Goal: Transaction & Acquisition: Purchase product/service

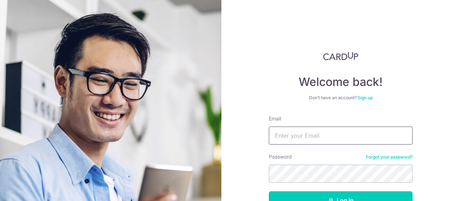
click at [276, 135] on input "Email" at bounding box center [341, 135] width 144 height 18
type input "joliuwy@gmail.com"
click at [269, 191] on button "Log in" at bounding box center [341, 200] width 144 height 18
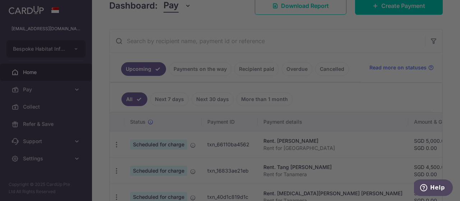
scroll to position [122, 0]
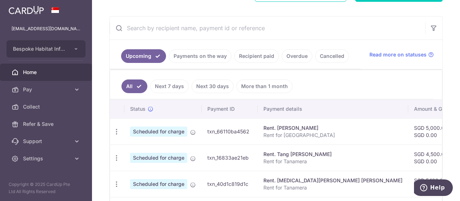
click at [117, 130] on icon "button" at bounding box center [117, 132] width 8 height 8
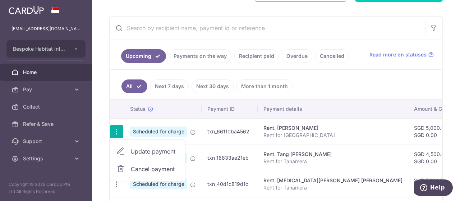
click at [134, 153] on span "Update payment" at bounding box center [154, 151] width 49 height 9
radio input "true"
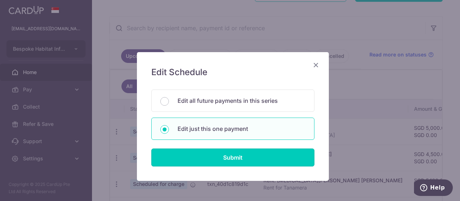
click at [208, 154] on input "Submit" at bounding box center [232, 157] width 163 height 18
radio input "true"
type input "5,000.00"
type input "0.00"
type input "14/09/2025"
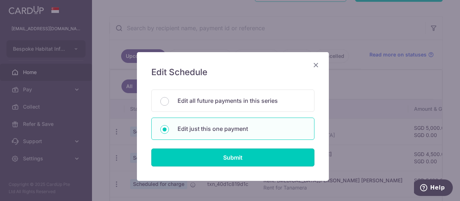
type input "Rent for Madeira"
type input "Rent 4 Madeira"
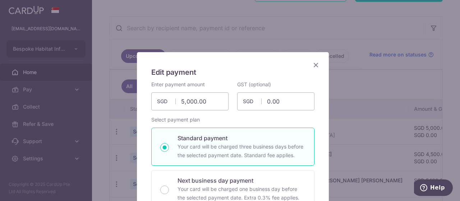
type input "SAVERENT179"
click at [203, 97] on input "5,000.00" at bounding box center [189, 101] width 77 height 18
type input "5"
type input "4,591.50"
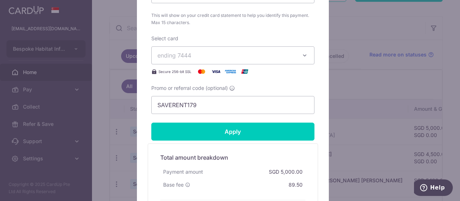
scroll to position [362, 0]
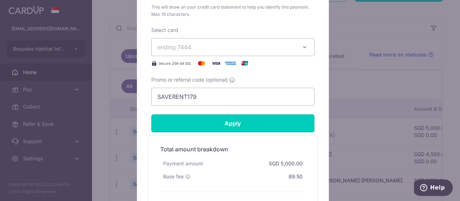
click at [228, 127] on input "Apply" at bounding box center [232, 123] width 163 height 18
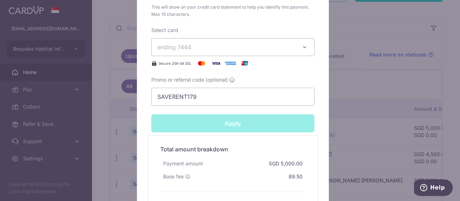
type input "Successfully Applied"
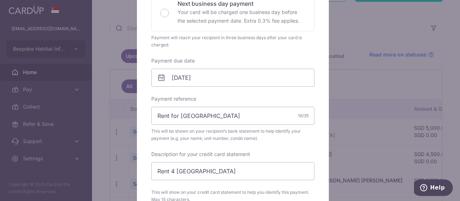
scroll to position [177, 0]
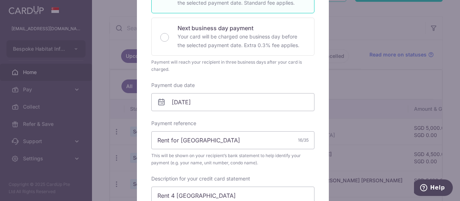
click at [366, 78] on div "Edit payment By clicking apply, you will make changes to all payments to Wang Y…" at bounding box center [230, 100] width 460 height 201
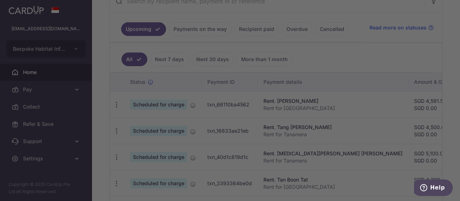
scroll to position [154, 0]
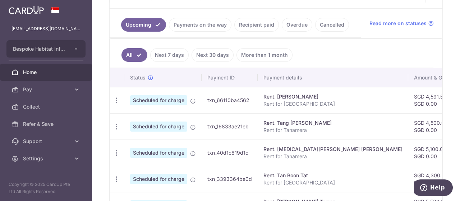
click at [49, 86] on span "Pay" at bounding box center [46, 89] width 47 height 7
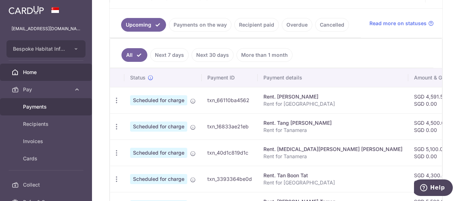
click at [42, 110] on span "Payments" at bounding box center [46, 106] width 47 height 7
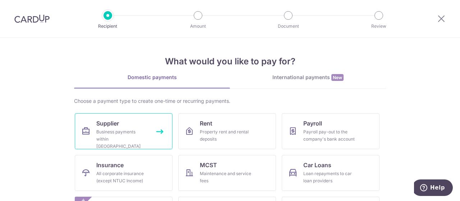
click at [123, 134] on div "Business payments within Singapore" at bounding box center [122, 139] width 52 height 22
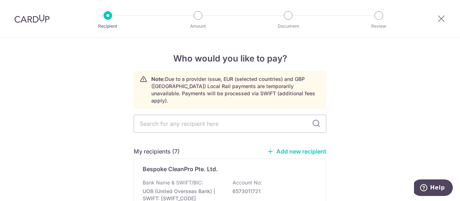
click at [183, 179] on p "Bank Name & SWIFT/BIC:" at bounding box center [173, 182] width 60 height 7
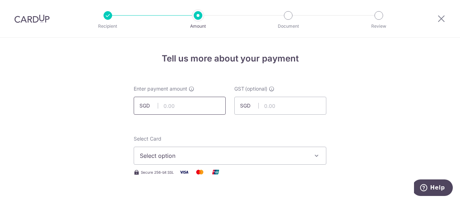
click at [170, 103] on input "text" at bounding box center [180, 106] width 92 height 18
type input "583.16"
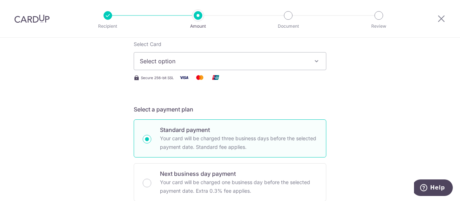
scroll to position [105, 0]
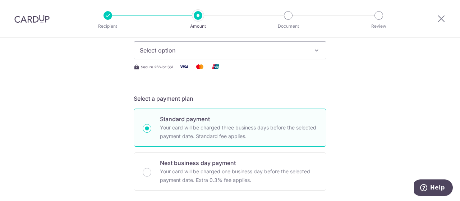
click at [313, 50] on icon "button" at bounding box center [316, 50] width 7 height 7
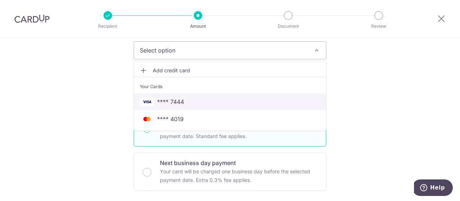
click at [233, 99] on span "**** 7444" at bounding box center [230, 101] width 180 height 9
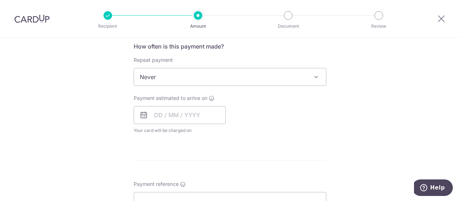
scroll to position [318, 0]
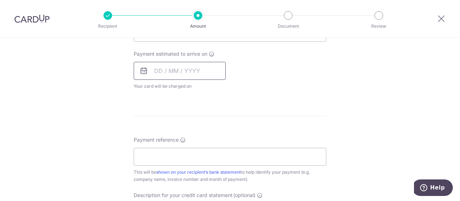
click at [201, 72] on input "text" at bounding box center [180, 71] width 92 height 18
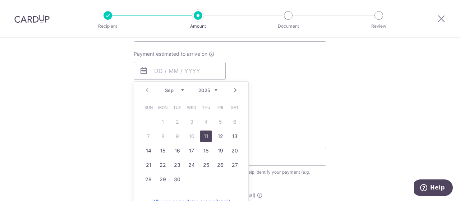
click at [204, 135] on link "11" at bounding box center [205, 135] width 11 height 11
type input "11/09/2025"
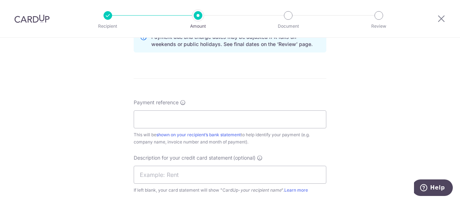
scroll to position [388, 0]
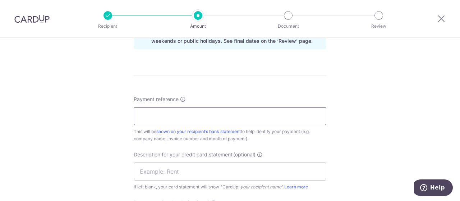
click at [173, 117] on input "Payment reference" at bounding box center [230, 116] width 192 height 18
paste input "CLI-21733"
paste input "CLI-21764"
paste input "CLI-21865"
type input "CLI-21733 CLI-21764 CLI-21865"
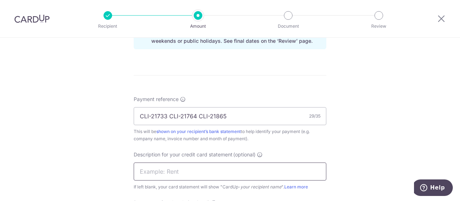
click at [215, 165] on input "text" at bounding box center [230, 171] width 192 height 18
paste input "2509MD Fix"
click at [207, 169] on input "2509MD Fix FRJP" at bounding box center [230, 171] width 192 height 18
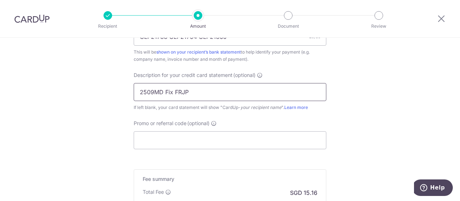
scroll to position [480, 0]
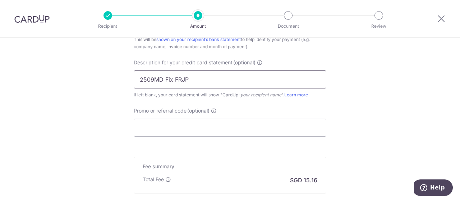
type input "2509MD Fix FRJP"
click at [223, 125] on input "Promo or referral code (optional)" at bounding box center [230, 127] width 192 height 18
type input "o"
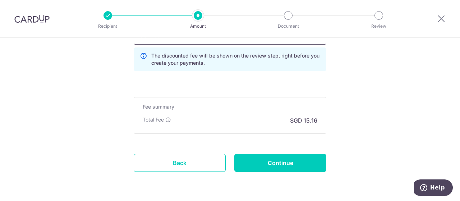
scroll to position [584, 0]
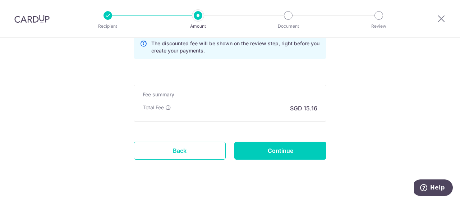
type input "boff185"
click at [281, 152] on input "Continue" at bounding box center [280, 150] width 92 height 18
type input "Create Schedule"
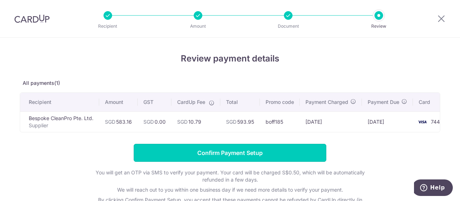
click at [281, 152] on input "Confirm Payment Setup" at bounding box center [230, 153] width 192 height 18
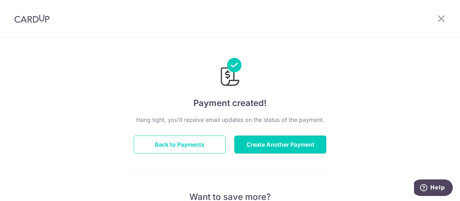
click at [256, 150] on button "Create Another Payment" at bounding box center [280, 144] width 92 height 18
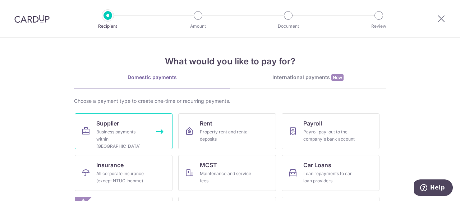
click at [141, 131] on div "Business payments within [GEOGRAPHIC_DATA]" at bounding box center [122, 139] width 52 height 22
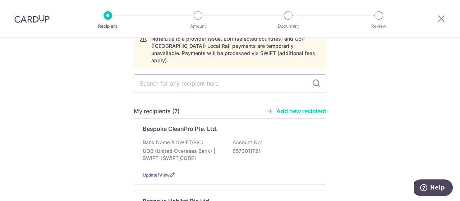
scroll to position [77, 0]
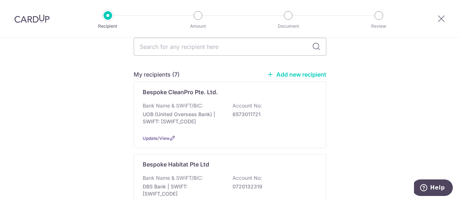
click at [208, 183] on p "DBS Bank | SWIFT: [SWIFT_CODE]" at bounding box center [183, 190] width 80 height 14
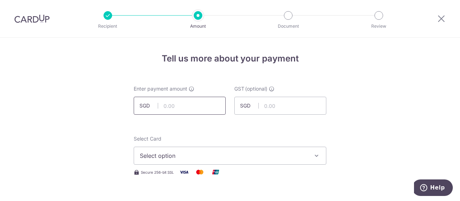
click at [169, 110] on input "text" at bounding box center [180, 106] width 92 height 18
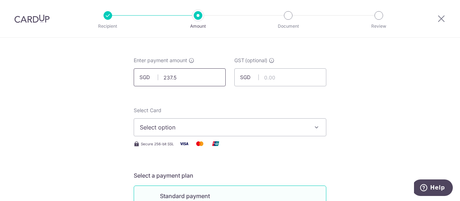
scroll to position [44, 0]
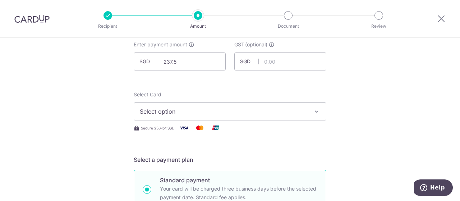
click at [239, 112] on span "Select option" at bounding box center [223, 111] width 167 height 9
type input "237.50"
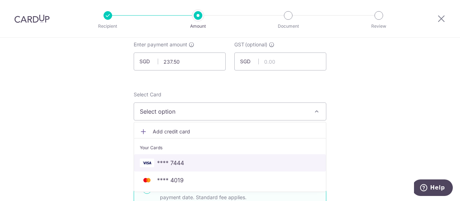
click at [174, 165] on span "**** 7444" at bounding box center [170, 162] width 27 height 9
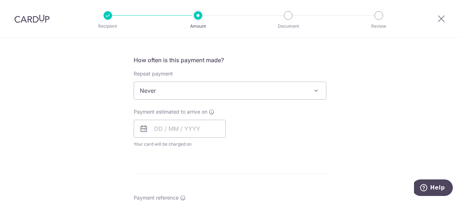
scroll to position [260, 0]
click at [196, 128] on input "text" at bounding box center [180, 128] width 92 height 18
click at [204, 192] on link "11" at bounding box center [205, 193] width 11 height 11
type input "11/09/2025"
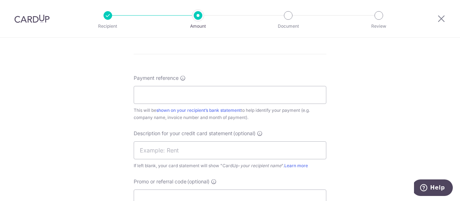
scroll to position [413, 0]
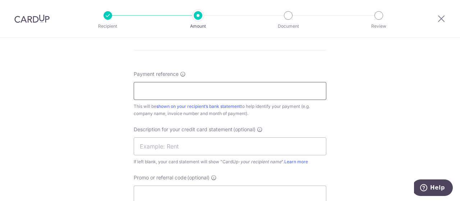
click at [209, 90] on input "Payment reference" at bounding box center [230, 91] width 192 height 18
paste input "INV-19262"
type input "INV-19262"
click at [185, 153] on input "text" at bounding box center [230, 146] width 192 height 18
paste input "2508MD Comms"
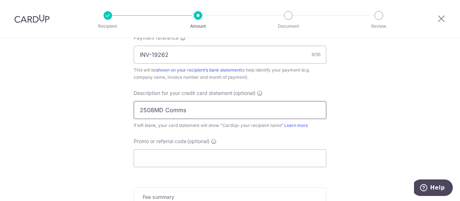
scroll to position [483, 0]
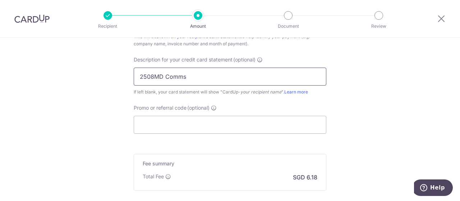
type input "2508MD Comms"
click at [197, 124] on input "Promo or referral code (optional)" at bounding box center [230, 125] width 192 height 18
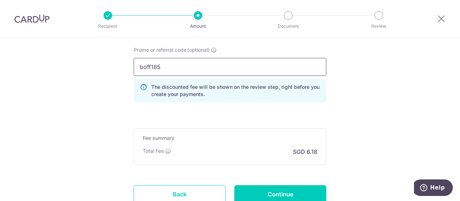
scroll to position [562, 0]
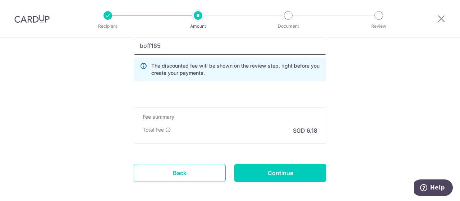
type input "boff185"
click at [294, 174] on input "Continue" at bounding box center [280, 173] width 92 height 18
type input "Create Schedule"
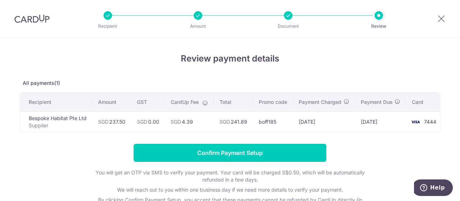
click at [248, 155] on input "Confirm Payment Setup" at bounding box center [230, 153] width 192 height 18
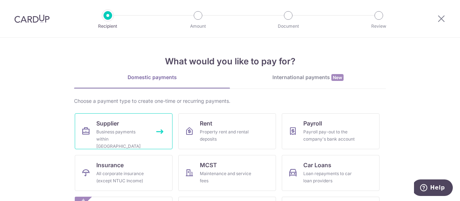
click at [128, 131] on div "Business payments within [GEOGRAPHIC_DATA]" at bounding box center [122, 139] width 52 height 22
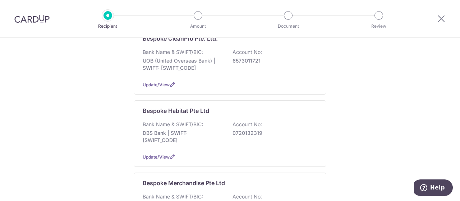
scroll to position [134, 0]
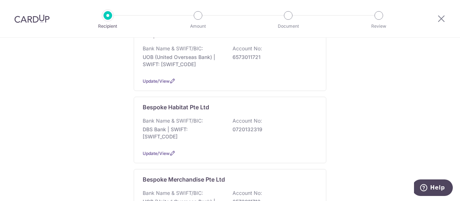
click at [287, 128] on div "Bank Name & SWIFT/BIC: DBS Bank | SWIFT: [SWIFT_CODE] Account No: 0720132319" at bounding box center [230, 130] width 174 height 27
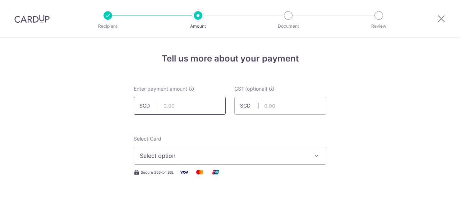
click at [180, 107] on input "text" at bounding box center [180, 106] width 92 height 18
click at [251, 160] on button "Select option" at bounding box center [230, 155] width 192 height 18
type input "209.00"
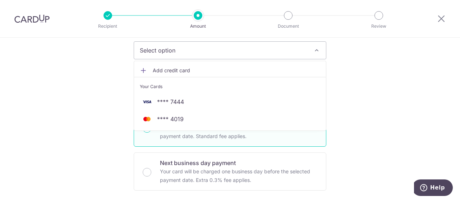
scroll to position [123, 0]
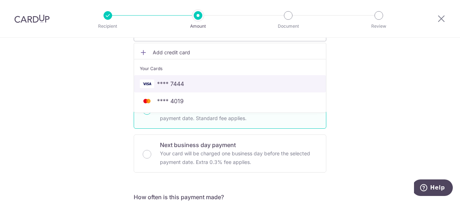
click at [182, 84] on span "**** 7444" at bounding box center [230, 83] width 180 height 9
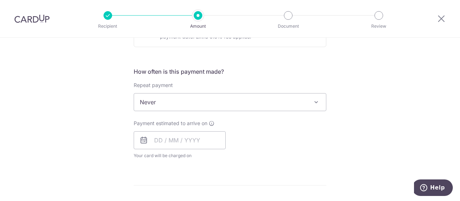
scroll to position [253, 0]
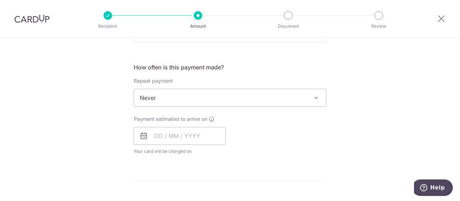
click at [201, 99] on span "Never" at bounding box center [230, 97] width 192 height 17
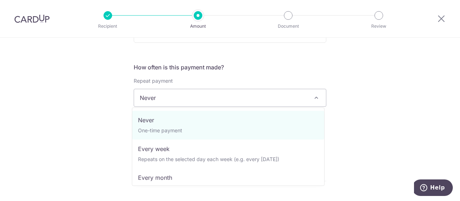
click at [356, 113] on div "Tell us more about your payment Enter payment amount SGD 209.00 209.00 GST (opt…" at bounding box center [230, 134] width 460 height 698
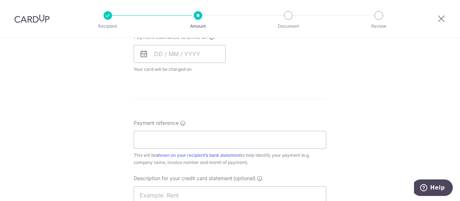
scroll to position [347, 0]
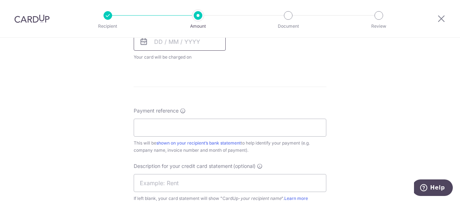
click at [174, 42] on input "text" at bounding box center [180, 42] width 92 height 18
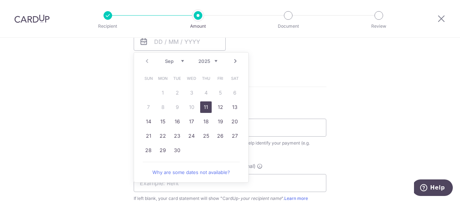
click at [202, 109] on link "11" at bounding box center [205, 106] width 11 height 11
type input "[DATE]"
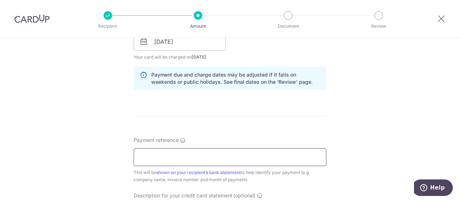
click at [192, 155] on input "Payment reference" at bounding box center [230, 157] width 192 height 18
paste input "MF-10439"
type input "MF-10439"
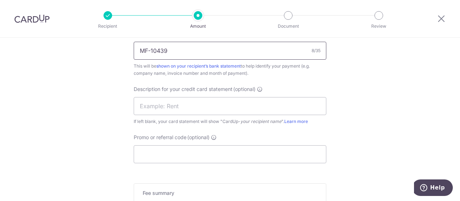
scroll to position [455, 0]
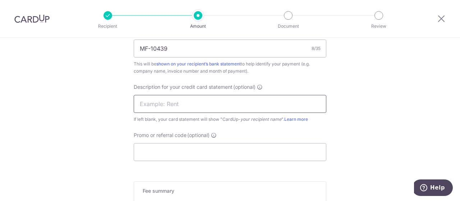
click at [192, 103] on input "text" at bounding box center [230, 104] width 192 height 18
paste input "2508FR MF209"
type input "2508FR MF209"
click at [153, 152] on input "Promo or referral code (optional)" at bounding box center [230, 152] width 192 height 18
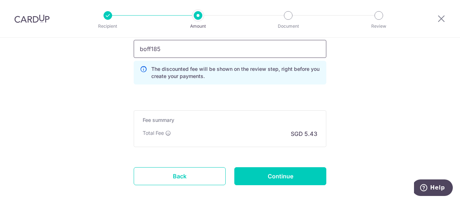
scroll to position [559, 0]
type input "boff185"
click at [281, 182] on input "Continue" at bounding box center [280, 176] width 92 height 18
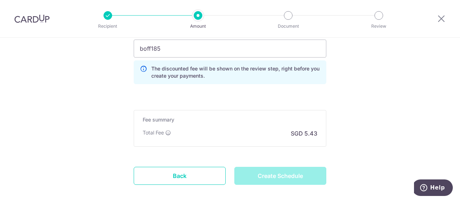
type input "Create Schedule"
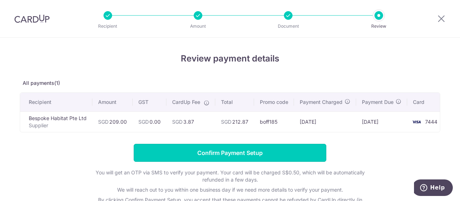
click at [275, 157] on input "Confirm Payment Setup" at bounding box center [230, 153] width 192 height 18
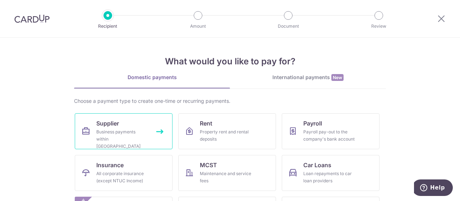
click at [139, 134] on div "Business payments within Singapore" at bounding box center [122, 139] width 52 height 22
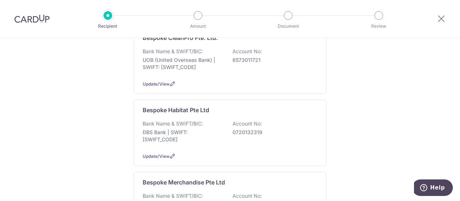
scroll to position [135, 0]
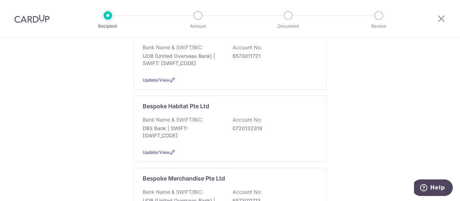
click at [238, 127] on div "Bank Name & SWIFT/BIC: DBS Bank | SWIFT: [SWIFT_CODE] Account No: 0720132319" at bounding box center [230, 129] width 174 height 27
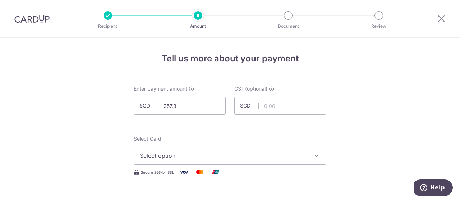
type input "257.39"
click at [272, 137] on div "Select Card Select option Add credit card Your Cards **** 7444 **** 4019" at bounding box center [230, 149] width 192 height 29
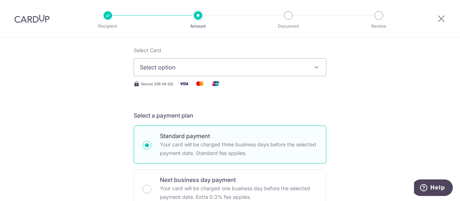
scroll to position [88, 0]
click at [257, 74] on button "Select option" at bounding box center [230, 68] width 192 height 18
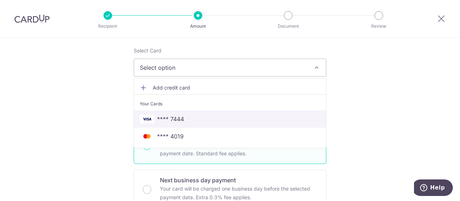
click at [208, 118] on span "**** 7444" at bounding box center [230, 119] width 180 height 9
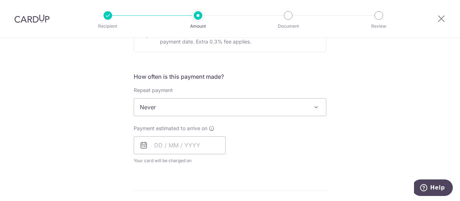
scroll to position [253, 0]
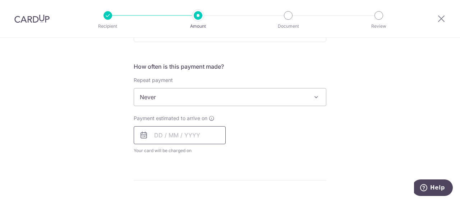
click at [185, 135] on input "text" at bounding box center [180, 135] width 92 height 18
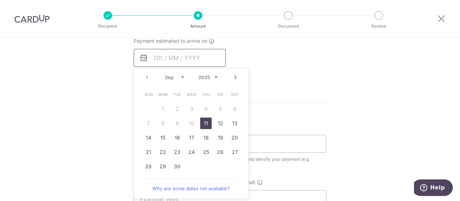
scroll to position [333, 0]
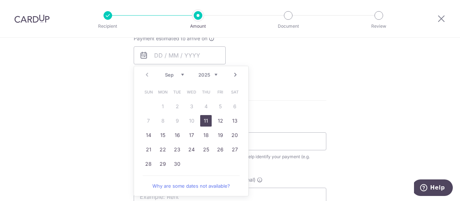
click at [202, 120] on link "11" at bounding box center [205, 120] width 11 height 11
type input "11/09/2025"
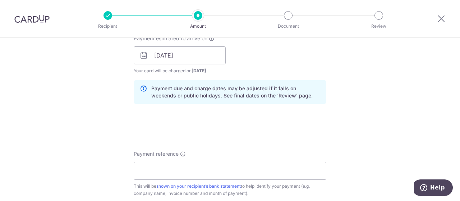
scroll to position [364, 0]
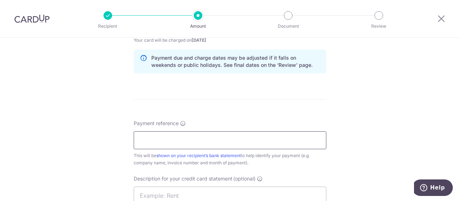
click at [207, 139] on input "Payment reference" at bounding box center [230, 140] width 192 height 18
paste input "MF-10438"
type input "MF-10438"
click at [170, 195] on input "text" at bounding box center [230, 195] width 192 height 18
paste input "2508CC MF257"
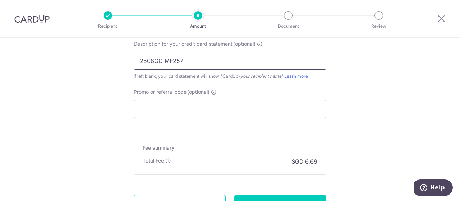
scroll to position [515, 0]
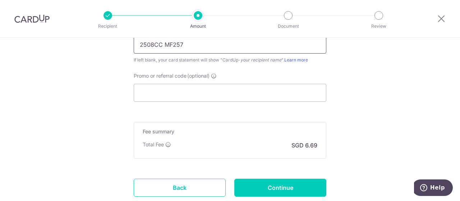
type input "2508CC MF257"
click at [215, 93] on input "Promo or referral code (optional)" at bounding box center [230, 93] width 192 height 18
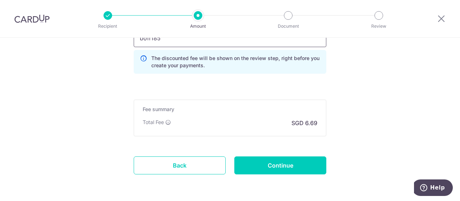
scroll to position [594, 0]
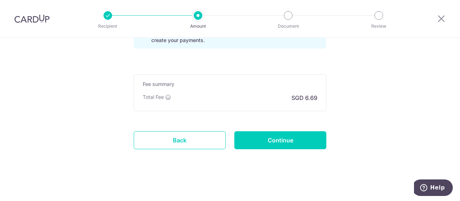
type input "boff185"
click at [284, 140] on input "Continue" at bounding box center [280, 140] width 92 height 18
type input "Create Schedule"
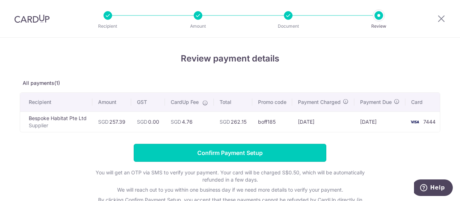
click at [266, 158] on input "Confirm Payment Setup" at bounding box center [230, 153] width 192 height 18
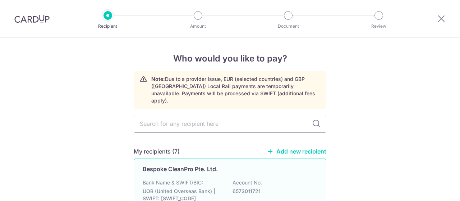
scroll to position [55, 0]
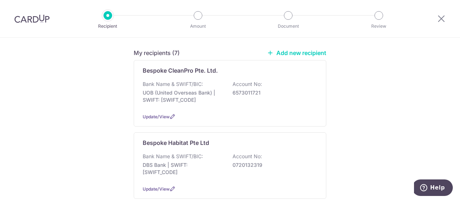
scroll to position [99, 0]
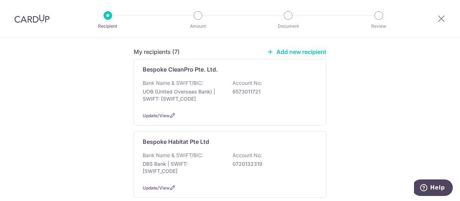
click at [217, 160] on p "DBS Bank | SWIFT: [SWIFT_CODE]" at bounding box center [183, 167] width 80 height 14
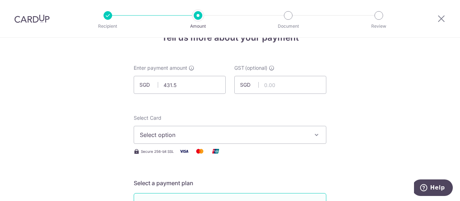
scroll to position [23, 0]
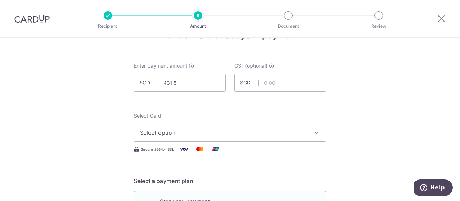
type input "431.50"
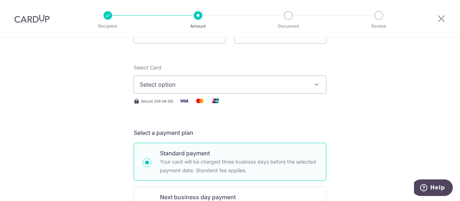
scroll to position [73, 0]
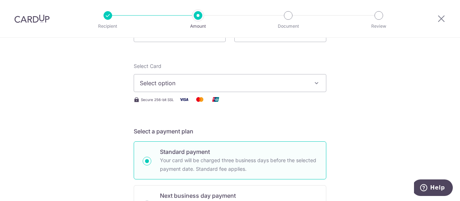
click at [285, 82] on span "Select option" at bounding box center [223, 83] width 167 height 9
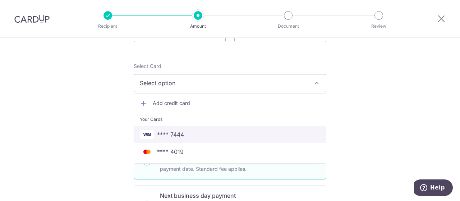
click at [189, 136] on span "**** 7444" at bounding box center [230, 134] width 180 height 9
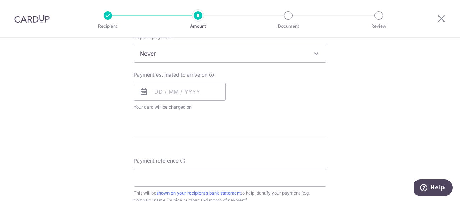
scroll to position [299, 0]
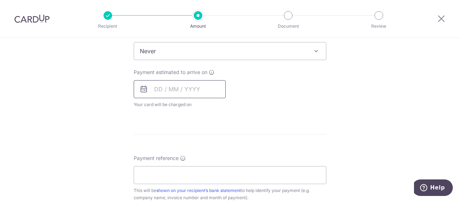
click at [193, 92] on input "text" at bounding box center [180, 89] width 92 height 18
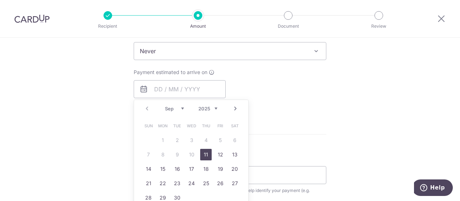
click at [204, 153] on link "11" at bounding box center [205, 154] width 11 height 11
type input "11/09/2025"
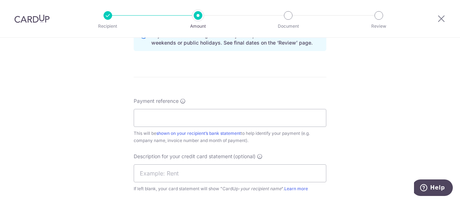
scroll to position [388, 0]
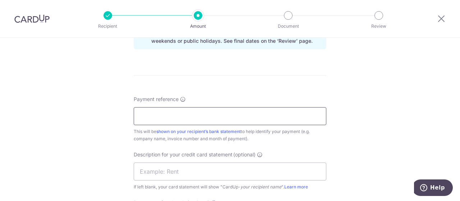
click at [231, 116] on input "Payment reference" at bounding box center [230, 116] width 192 height 18
paste input "MF-10436"
type input "MF-10436"
click at [192, 170] on input "text" at bounding box center [230, 171] width 192 height 18
paste input "2508JP MF431"
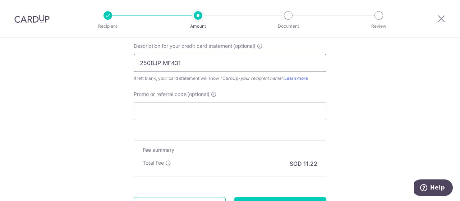
scroll to position [506, 0]
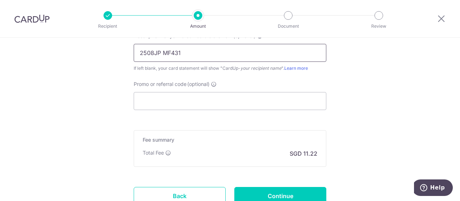
type input "2508JP MF431"
click at [200, 99] on input "Promo or referral code (optional)" at bounding box center [230, 101] width 192 height 18
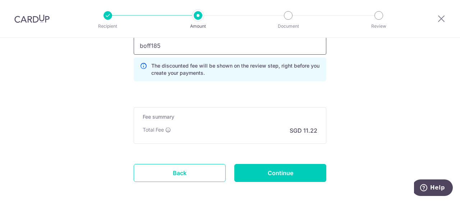
scroll to position [594, 0]
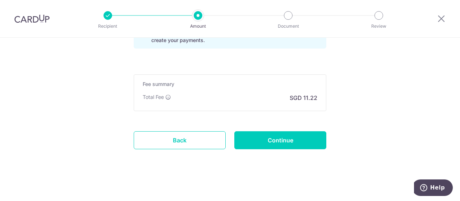
type input "boff185"
click at [295, 146] on input "Continue" at bounding box center [280, 140] width 92 height 18
type input "Create Schedule"
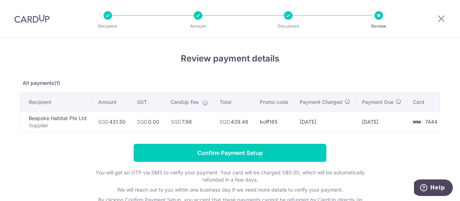
click at [266, 155] on input "Confirm Payment Setup" at bounding box center [230, 153] width 192 height 18
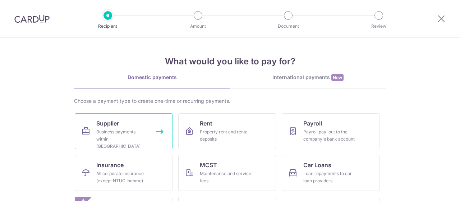
click at [130, 134] on div "Business payments within [GEOGRAPHIC_DATA]" at bounding box center [122, 139] width 52 height 22
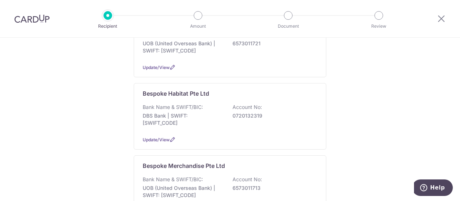
scroll to position [148, 0]
click at [269, 113] on div "Bank Name & SWIFT/BIC: DBS Bank | SWIFT: [SWIFT_CODE] Account No: 0720132319" at bounding box center [230, 116] width 174 height 27
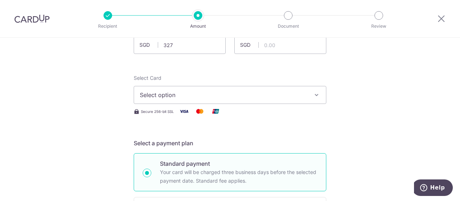
scroll to position [61, 0]
click at [266, 88] on button "Select option" at bounding box center [230, 94] width 192 height 18
type input "327.00"
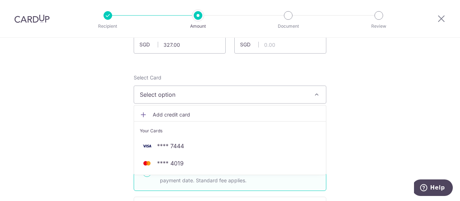
click at [166, 144] on span "**** 7444" at bounding box center [170, 145] width 27 height 9
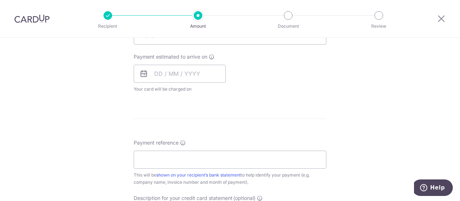
scroll to position [315, 0]
click at [192, 74] on input "text" at bounding box center [180, 73] width 92 height 18
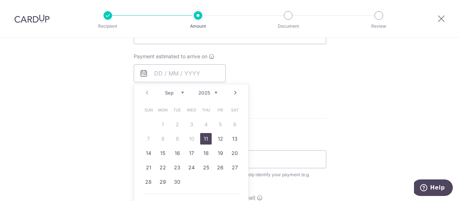
click at [203, 137] on link "11" at bounding box center [205, 138] width 11 height 11
type input "11/09/2025"
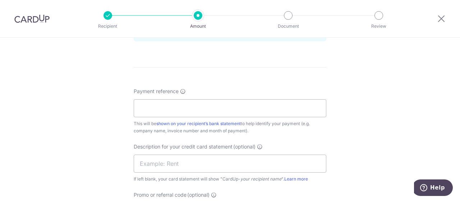
scroll to position [396, 0]
click at [215, 107] on input "Payment reference" at bounding box center [230, 108] width 192 height 18
paste input "MF-10440"
type input "MF-10440"
click at [189, 164] on input "text" at bounding box center [230, 163] width 192 height 18
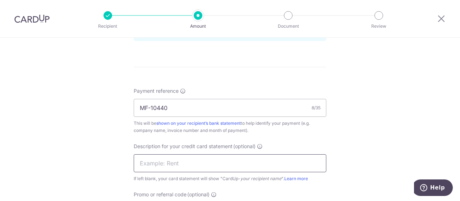
click at [180, 163] on input "text" at bounding box center [230, 163] width 192 height 18
paste input "2508MD MF327"
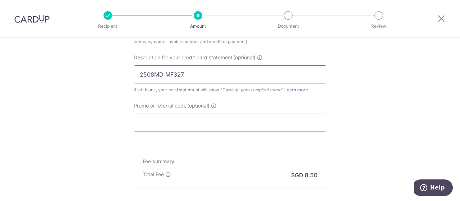
scroll to position [488, 0]
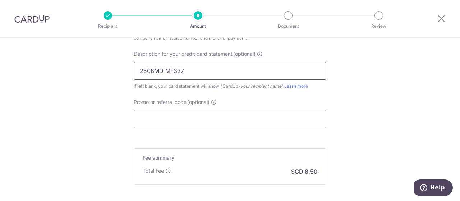
type input "2508MD MF327"
click at [237, 115] on input "Promo or referral code (optional)" at bounding box center [230, 119] width 192 height 18
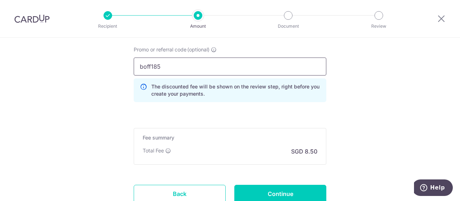
scroll to position [547, 0]
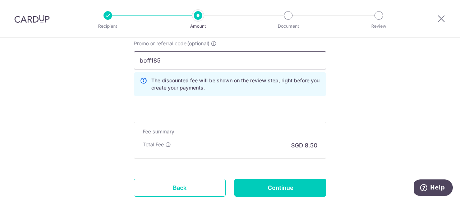
type input "boff185"
click at [285, 192] on input "Continue" at bounding box center [280, 187] width 92 height 18
type input "Create Schedule"
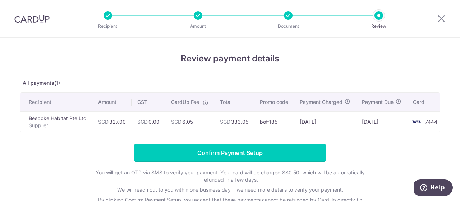
click at [192, 156] on input "Confirm Payment Setup" at bounding box center [230, 153] width 192 height 18
